Goal: Find specific page/section: Find specific page/section

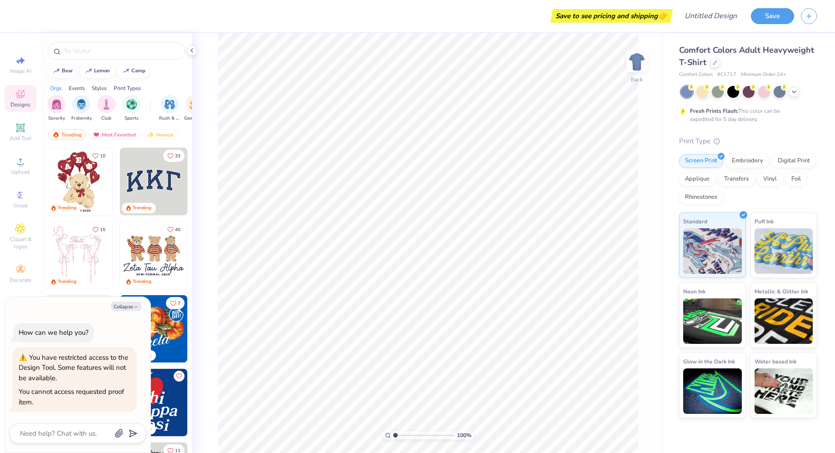
type textarea "x"
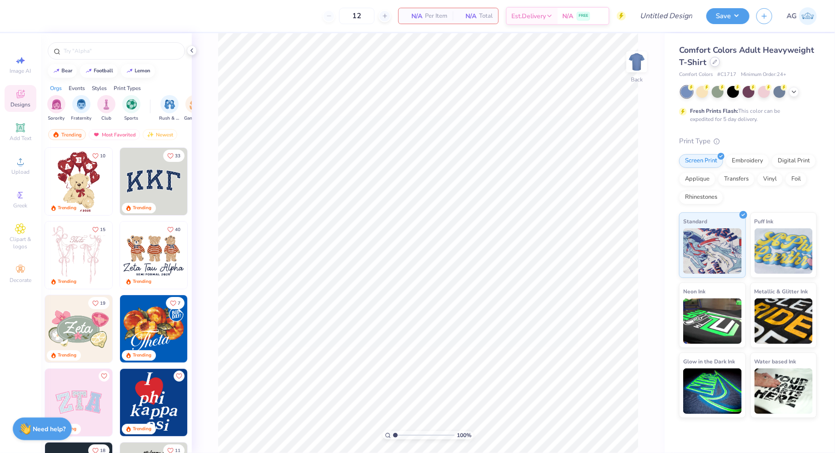
click at [713, 64] on icon at bounding box center [715, 62] width 5 height 5
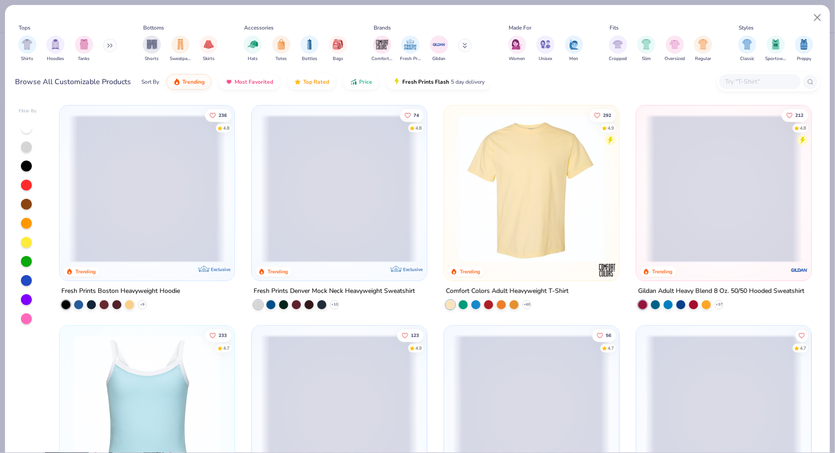
click at [737, 79] on input "text" at bounding box center [760, 81] width 70 height 10
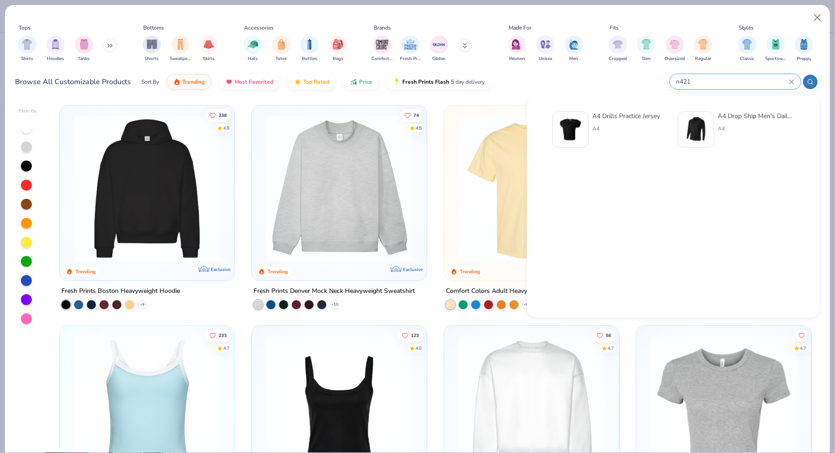
type input "n4212"
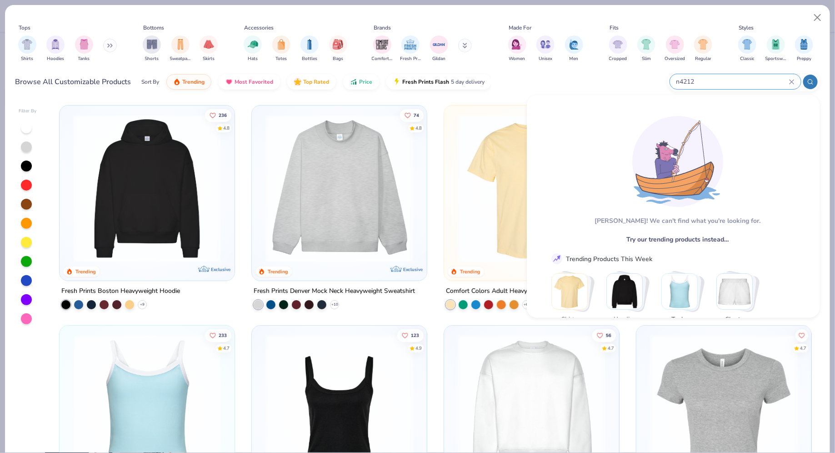
click at [790, 80] on icon at bounding box center [792, 82] width 4 height 4
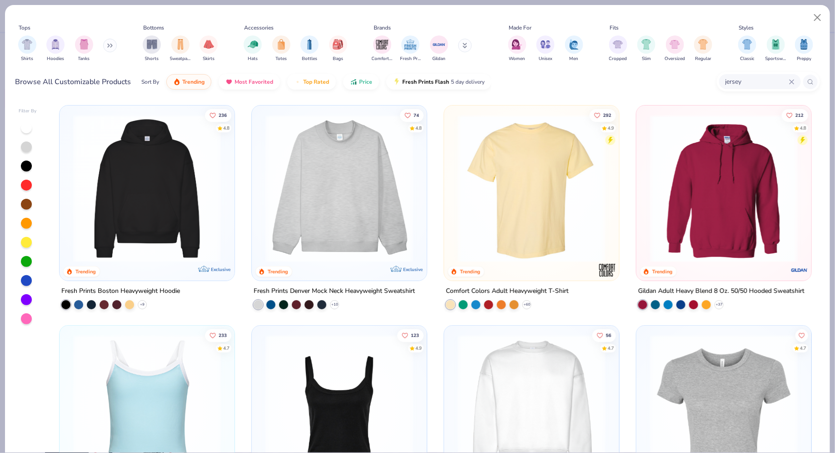
type input "jersey"
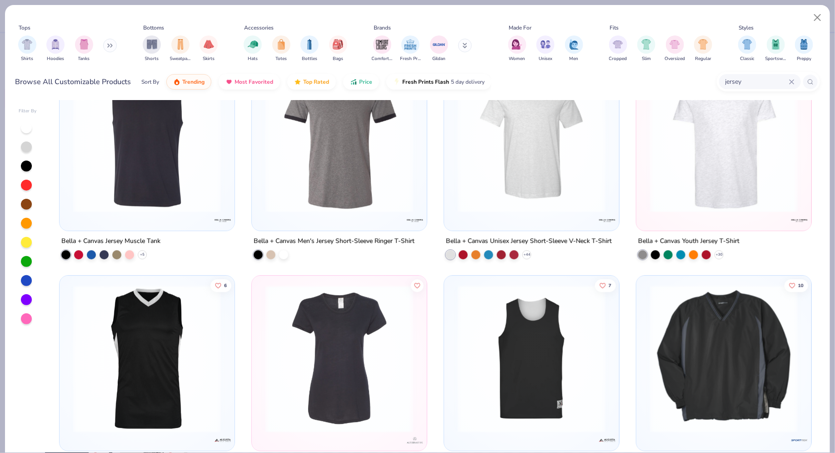
scroll to position [2952, 0]
